Goal: Check status: Check status

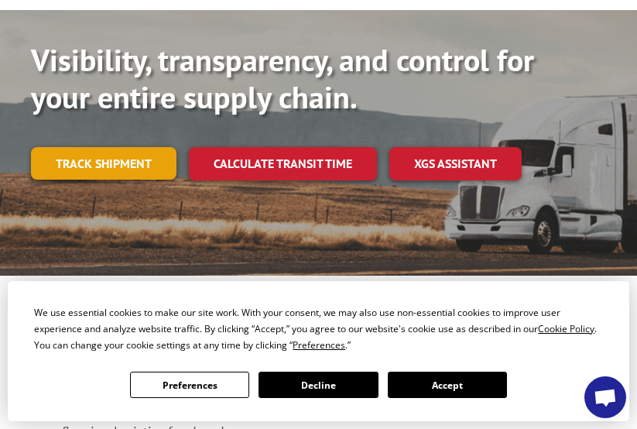
scroll to position [153, 0]
click at [144, 147] on link "Track shipment" at bounding box center [104, 163] width 146 height 33
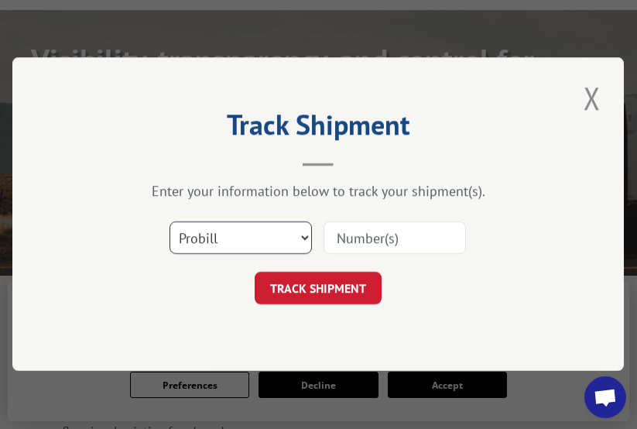
click at [307, 236] on select "Select category... Probill BOL PO" at bounding box center [241, 238] width 142 height 33
select select "bol"
click at [170, 222] on select "Select category... Probill BOL PO" at bounding box center [241, 238] width 142 height 33
click at [377, 238] on input at bounding box center [395, 238] width 142 height 33
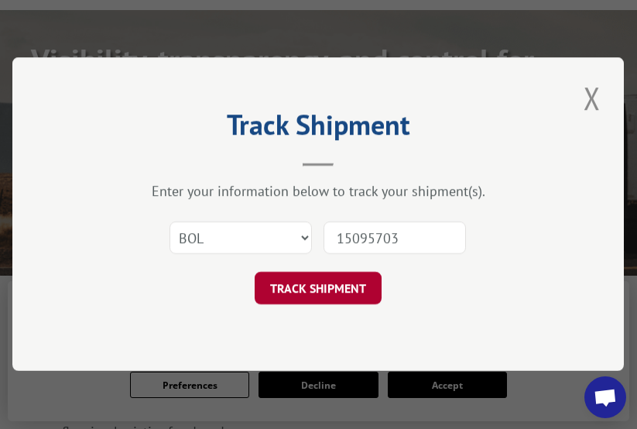
type input "15095703"
click at [329, 296] on button "TRACK SHIPMENT" at bounding box center [318, 288] width 127 height 33
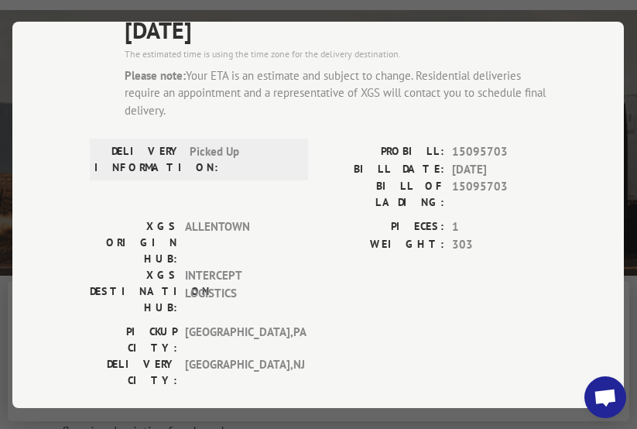
scroll to position [152, 0]
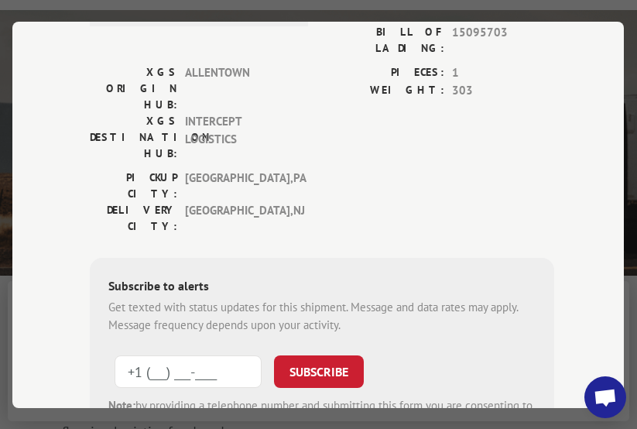
click at [180, 355] on input "+1 (___) ___-____" at bounding box center [188, 371] width 147 height 33
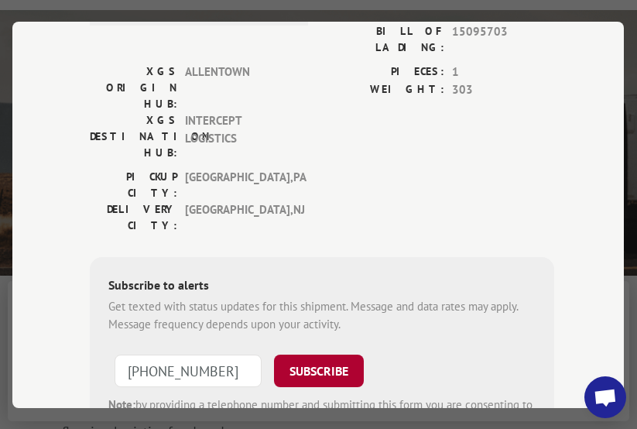
type input "[PHONE_NUMBER]"
click at [300, 355] on button "SUBSCRIBE" at bounding box center [319, 371] width 90 height 33
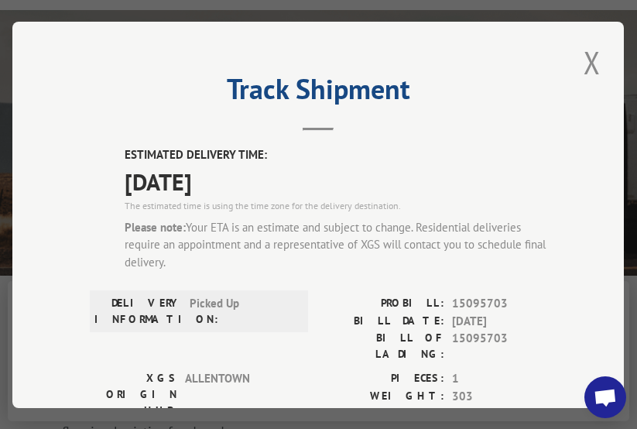
scroll to position [0, 0]
